Goal: Task Accomplishment & Management: Use online tool/utility

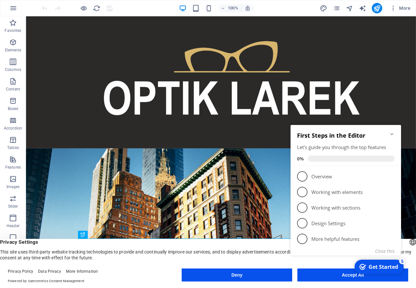
click at [347, 278] on button "Accept All" at bounding box center [352, 274] width 111 height 13
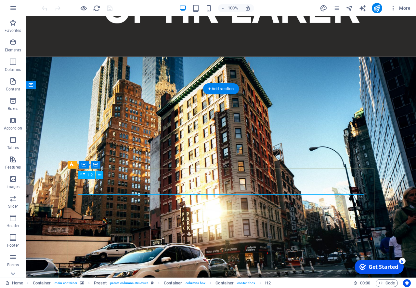
scroll to position [99, 0]
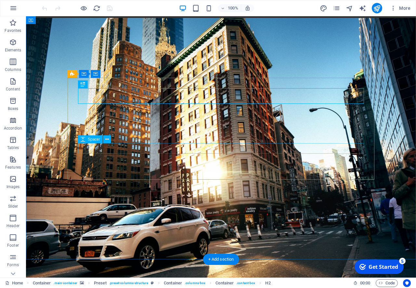
scroll to position [150, 0]
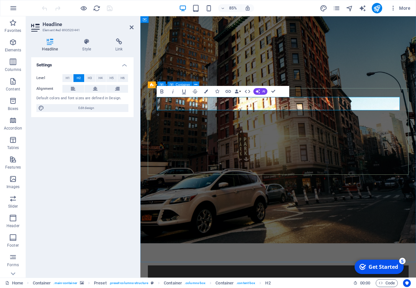
scroll to position [128, 0]
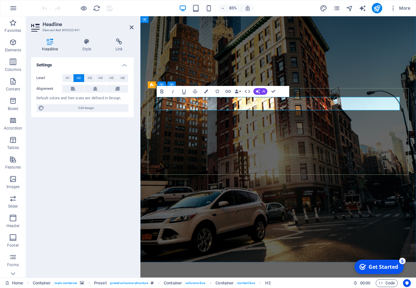
click at [310, 235] on figure at bounding box center [302, 151] width 324 height 307
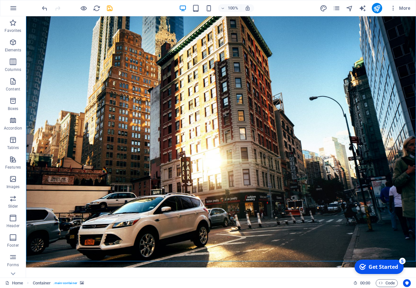
scroll to position [150, 0]
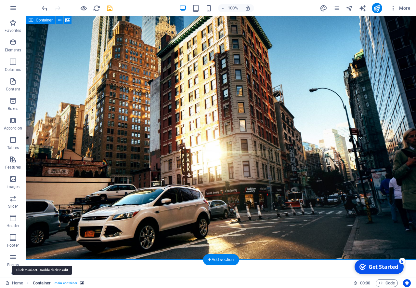
click at [41, 280] on span "Container" at bounding box center [42, 283] width 18 height 8
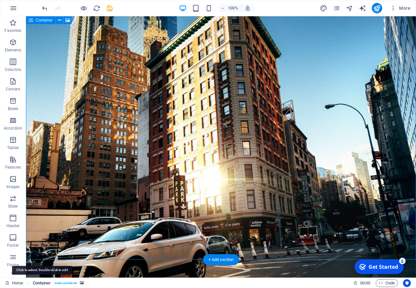
select select "%"
select select "vh"
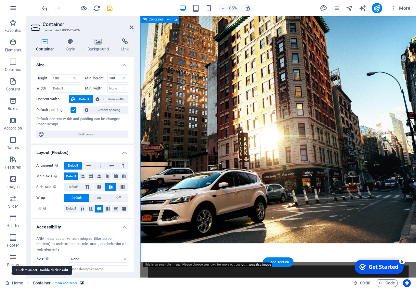
scroll to position [128, 0]
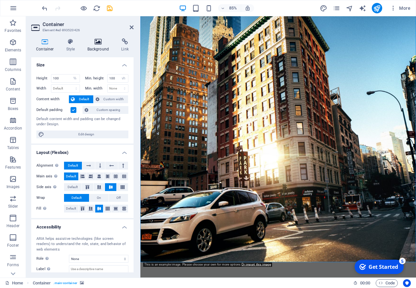
click at [89, 44] on icon at bounding box center [99, 41] width 32 height 7
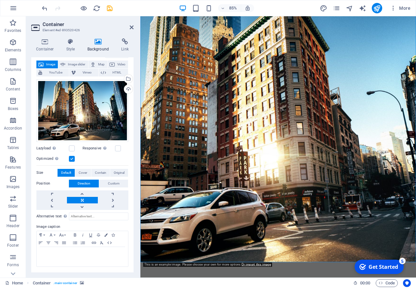
scroll to position [0, 0]
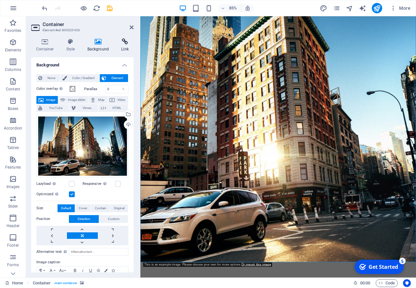
click at [125, 44] on icon at bounding box center [124, 41] width 17 height 7
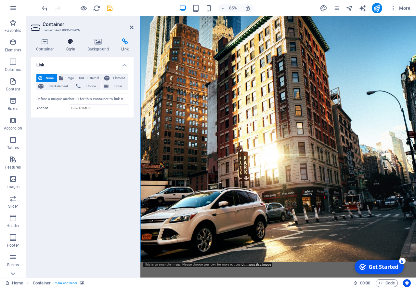
click at [68, 43] on icon at bounding box center [70, 41] width 19 height 7
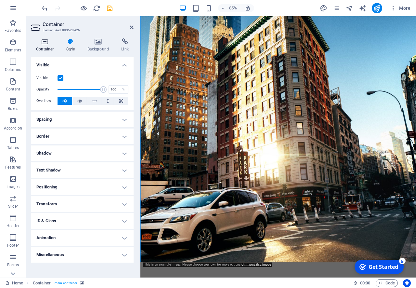
click at [48, 43] on icon at bounding box center [45, 41] width 28 height 7
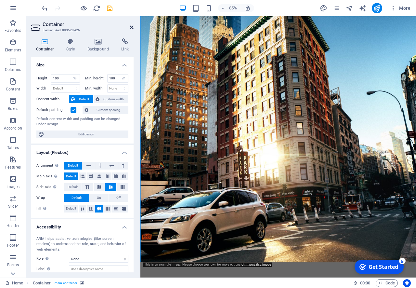
click at [130, 26] on icon at bounding box center [132, 27] width 4 height 5
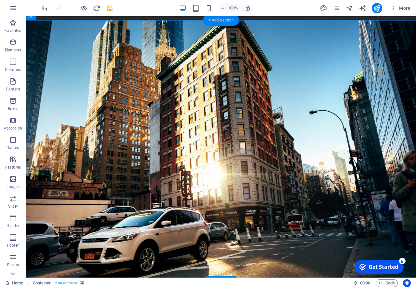
drag, startPoint x: 220, startPoint y: 18, endPoint x: 82, endPoint y: 2, distance: 139.1
click at [220, 18] on div "+ Add section" at bounding box center [221, 20] width 36 height 11
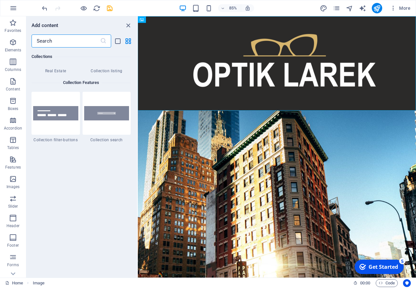
scroll to position [6081, 0]
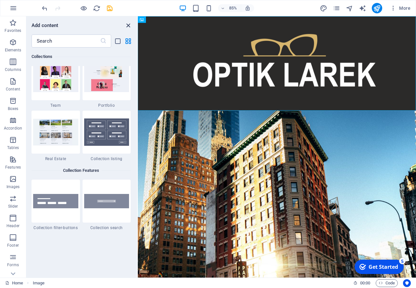
drag, startPoint x: 128, startPoint y: 27, endPoint x: 120, endPoint y: 13, distance: 16.7
click at [128, 27] on icon "close panel" at bounding box center [127, 25] width 7 height 7
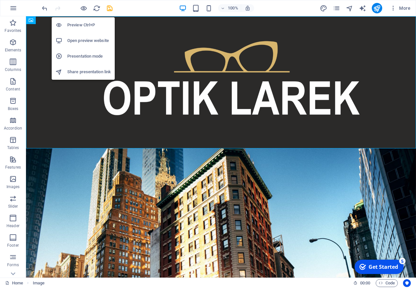
click at [76, 26] on h6 "Preview Ctrl+P" at bounding box center [89, 25] width 44 height 8
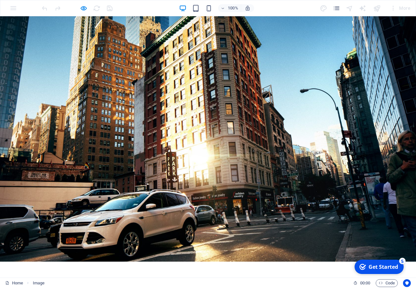
scroll to position [159, 0]
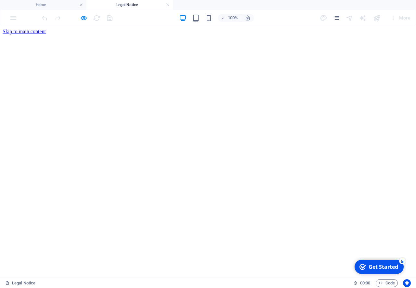
scroll to position [0, 0]
click at [20, 31] on link "Skip to main content" at bounding box center [24, 32] width 43 height 6
click at [24, 37] on html "Skip to main content Drop content here or Add elements Paste clipboard" at bounding box center [208, 31] width 416 height 11
click at [15, 37] on html "Skip to main content Drop content here or Add elements Paste clipboard" at bounding box center [208, 31] width 416 height 11
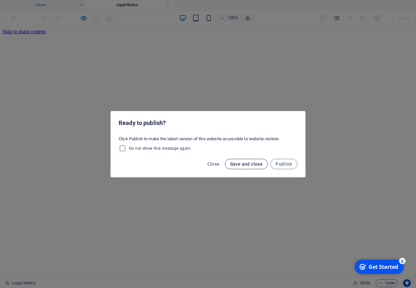
click at [236, 160] on button "Save and close" at bounding box center [246, 164] width 43 height 10
